Goal: Navigation & Orientation: Go to known website

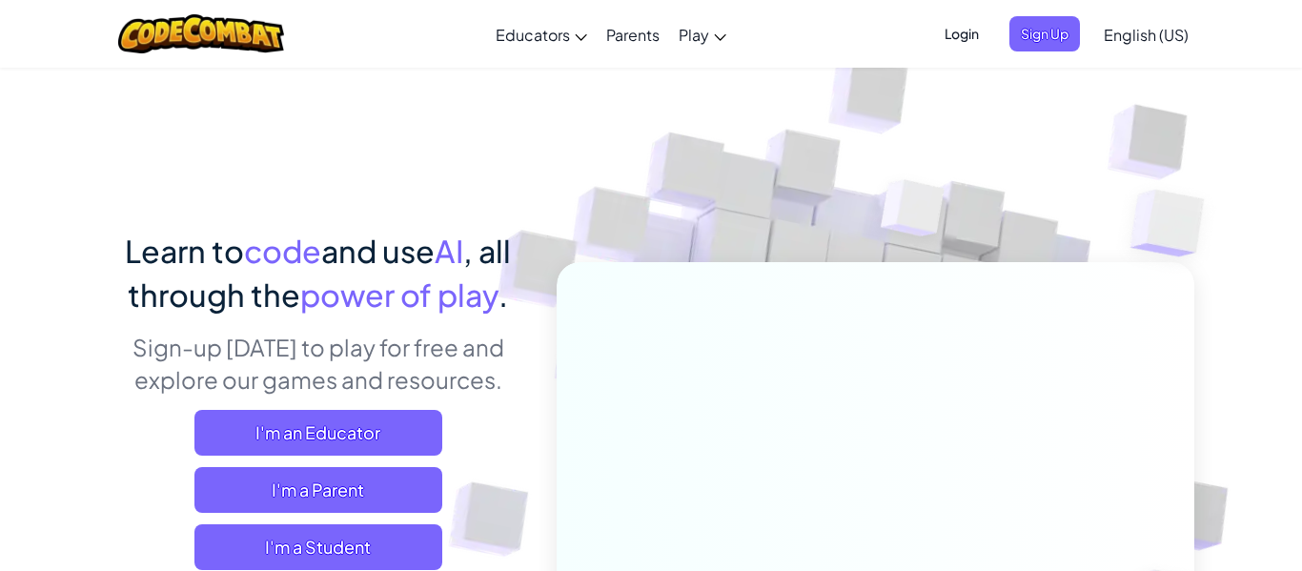
click at [975, 33] on span "Login" at bounding box center [961, 33] width 57 height 35
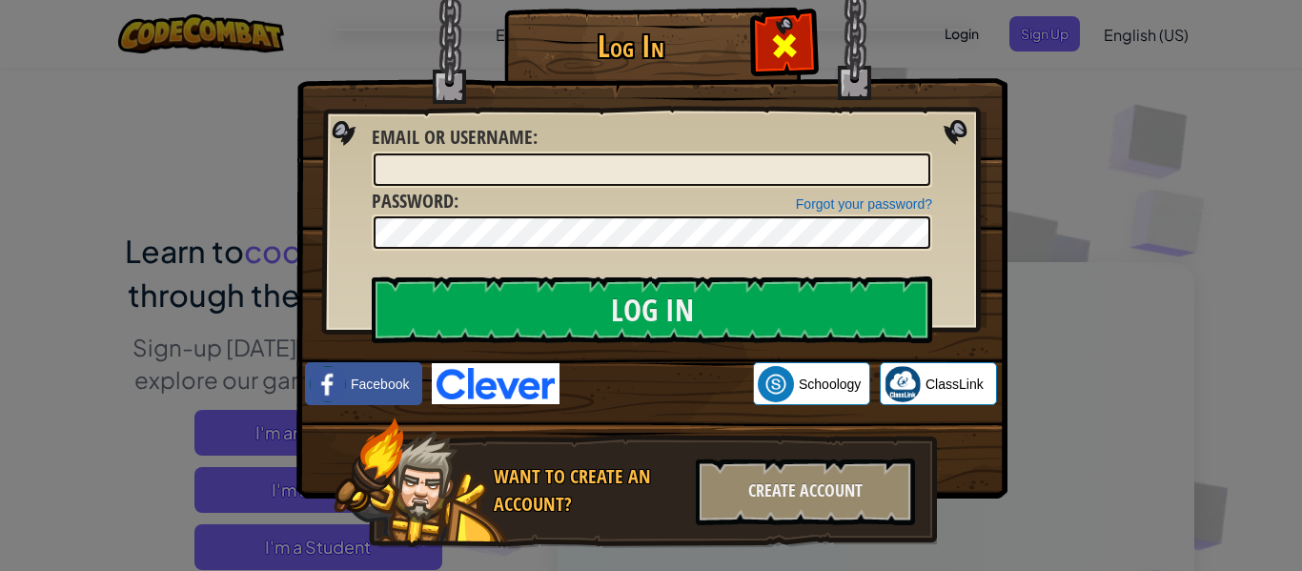
click at [774, 41] on span at bounding box center [784, 46] width 31 height 31
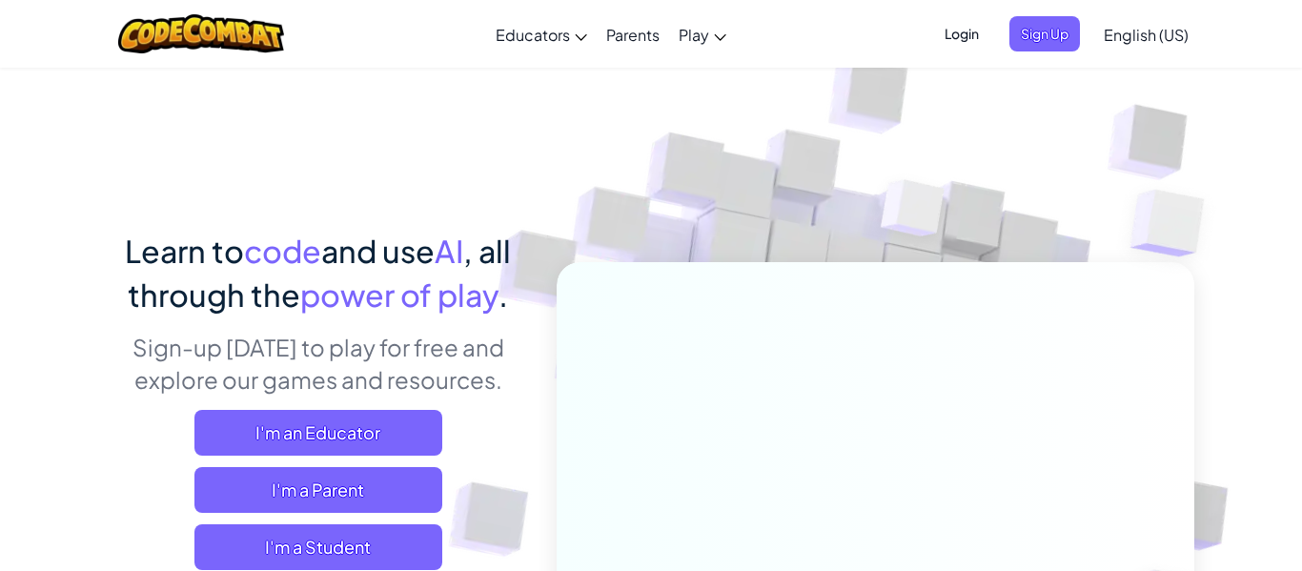
click at [954, 36] on span "Login" at bounding box center [961, 33] width 57 height 35
